Goal: Transaction & Acquisition: Subscribe to service/newsletter

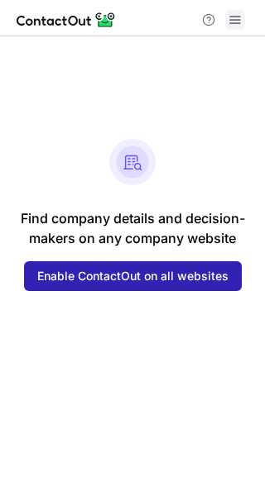
click at [236, 22] on span at bounding box center [234, 19] width 13 height 13
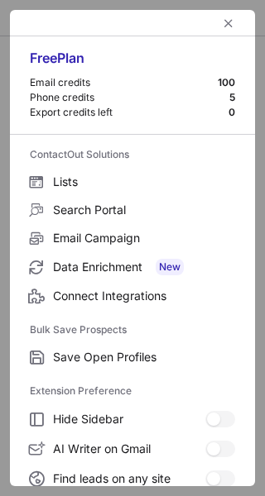
click at [58, 57] on div "Free Plan" at bounding box center [132, 63] width 205 height 26
click at [203, 81] on div "Email credits" at bounding box center [124, 82] width 188 height 13
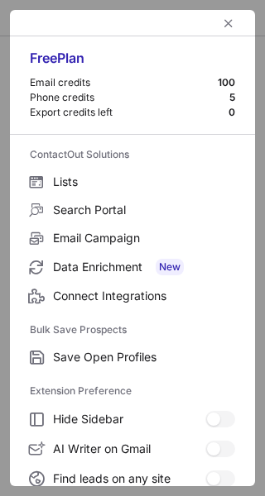
click at [203, 81] on div "Email credits" at bounding box center [124, 82] width 188 height 13
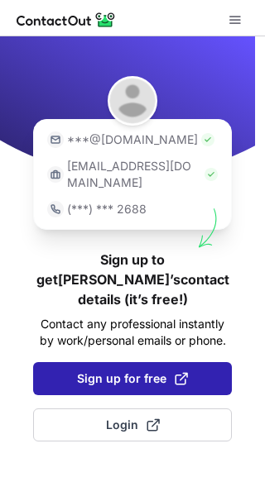
click at [135, 371] on span "Sign up for free" at bounding box center [132, 379] width 111 height 17
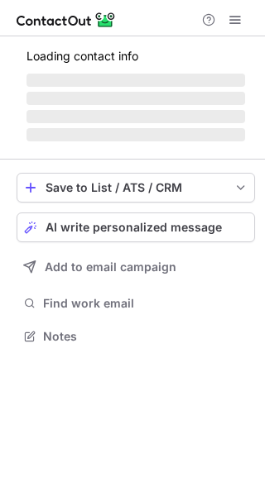
scroll to position [361, 265]
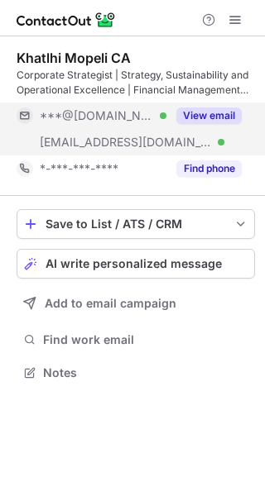
click at [216, 117] on button "View email" at bounding box center [208, 116] width 65 height 17
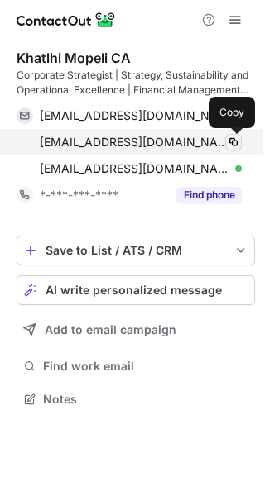
click at [235, 142] on span at bounding box center [233, 142] width 13 height 13
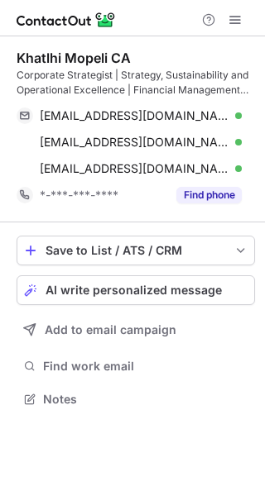
scroll to position [388, 265]
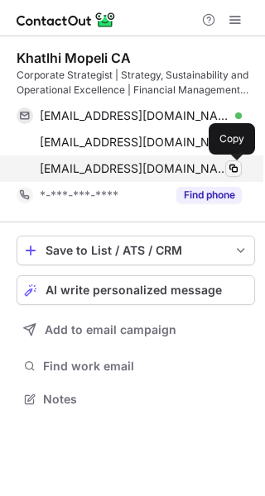
click at [237, 172] on span at bounding box center [233, 168] width 13 height 13
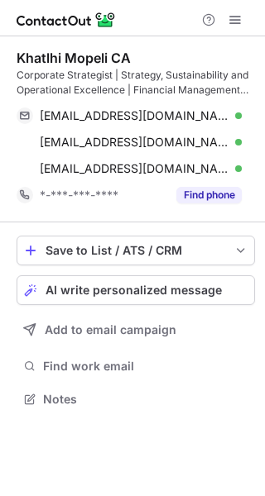
scroll to position [388, 265]
